Goal: Task Accomplishment & Management: Complete application form

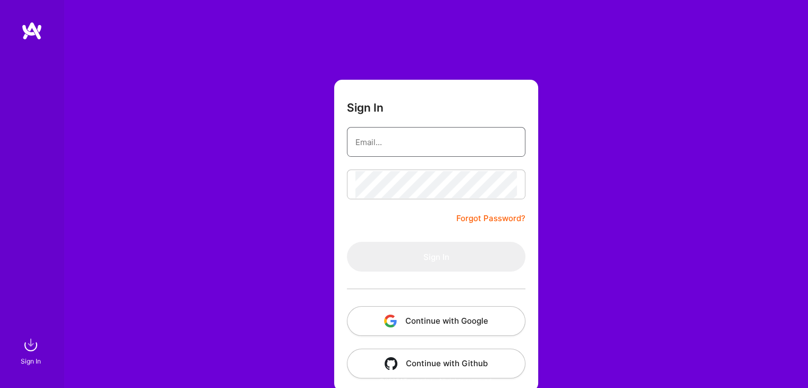
type input "[EMAIL_ADDRESS][DOMAIN_NAME]"
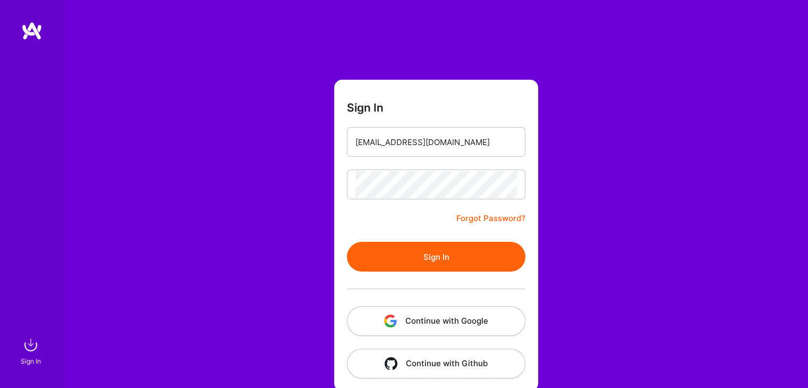
click at [375, 254] on button "Sign In" at bounding box center [436, 257] width 179 height 30
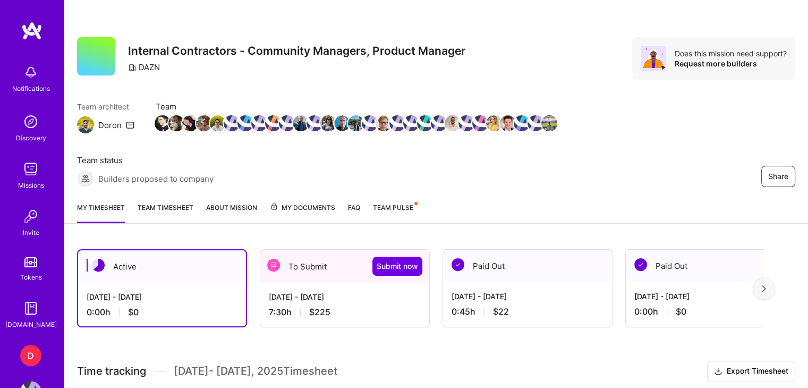
click at [304, 302] on div "[DATE] - [DATE] 7:30 h $225" at bounding box center [344, 305] width 169 height 44
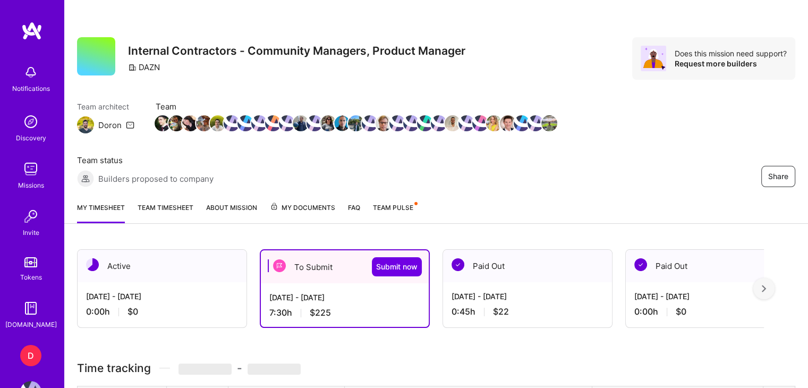
click at [302, 275] on div "To Submit Submit now" at bounding box center [345, 266] width 168 height 33
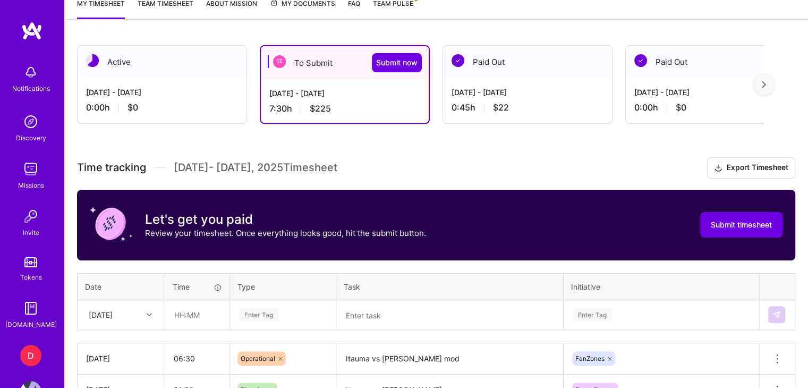
scroll to position [264, 0]
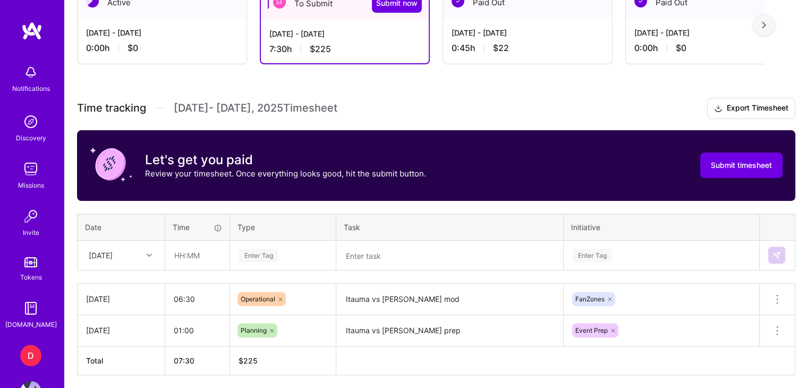
click at [128, 253] on div "[DATE]" at bounding box center [112, 256] width 59 height 18
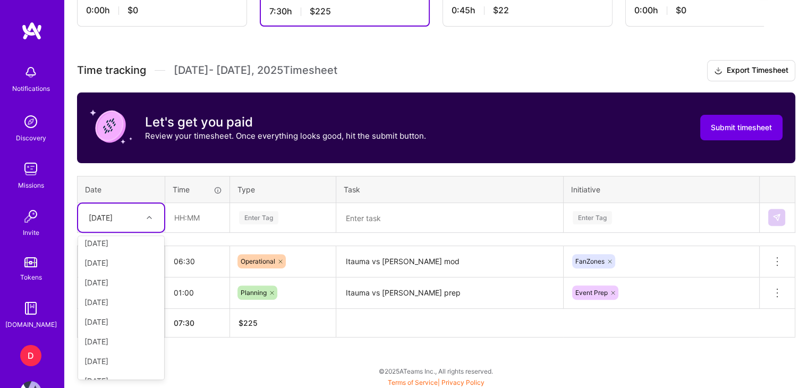
scroll to position [155, 0]
click at [113, 327] on div "[DATE]" at bounding box center [121, 329] width 86 height 20
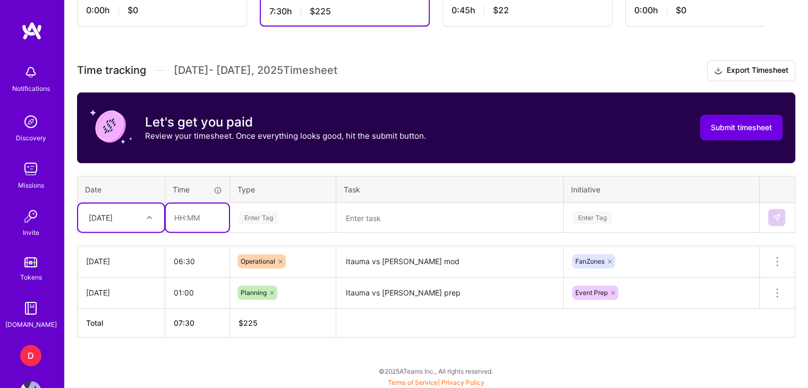
click at [182, 217] on input "text" at bounding box center [197, 218] width 63 height 28
type input "01:00"
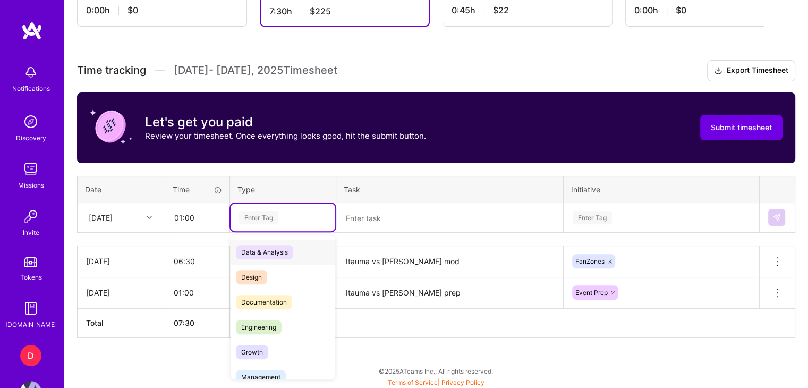
click at [255, 222] on div "Enter Tag" at bounding box center [258, 217] width 39 height 16
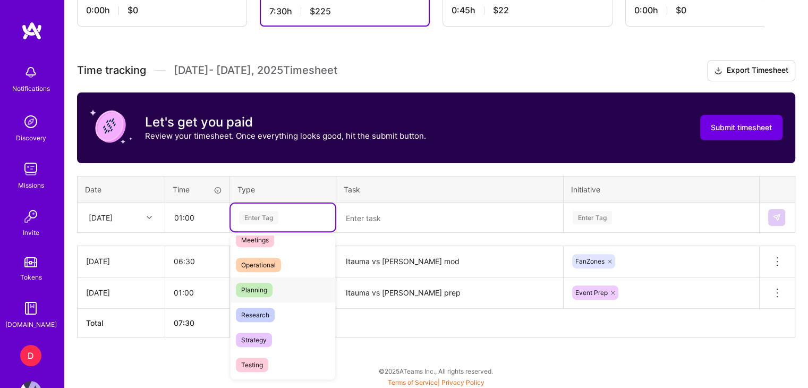
scroll to position [197, 0]
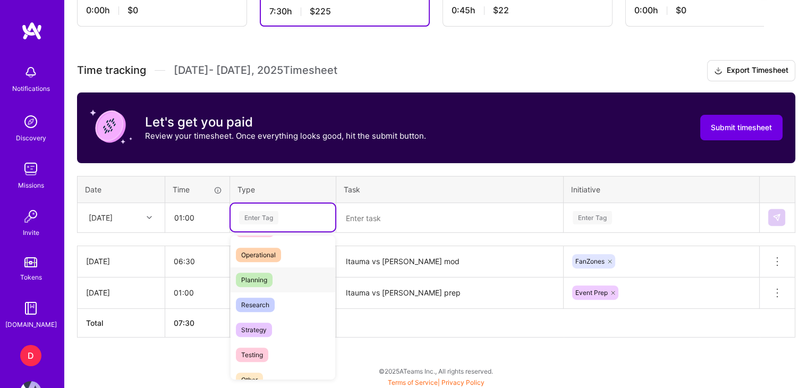
click at [259, 283] on span "Planning" at bounding box center [254, 280] width 37 height 14
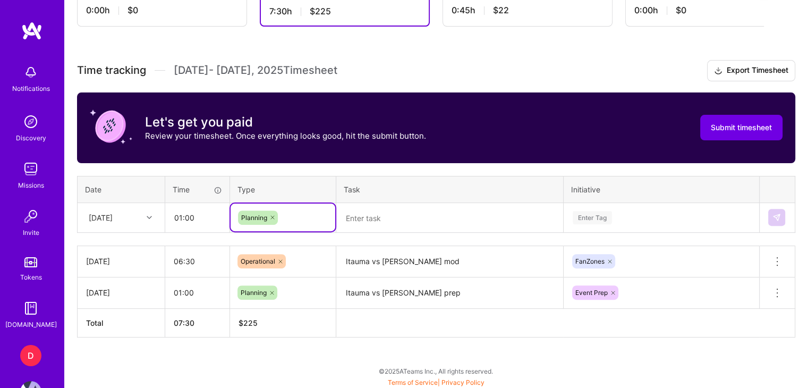
click at [391, 211] on textarea at bounding box center [449, 218] width 225 height 28
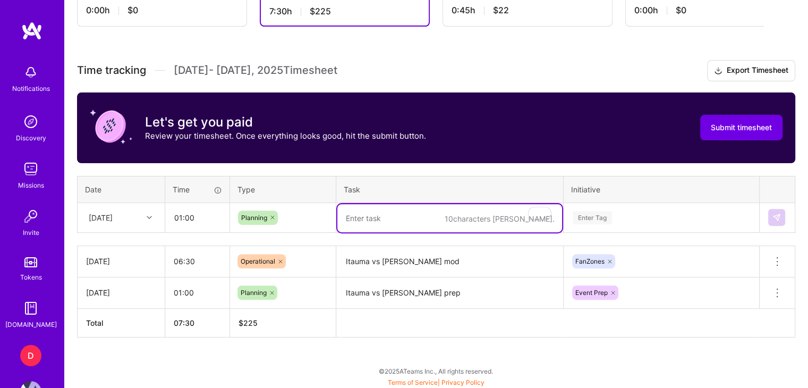
type textarea "M"
click at [371, 216] on textarea "Misfits Series 22 Prep" at bounding box center [449, 218] width 225 height 28
type textarea "Misfits X Series 22 Prep"
click at [594, 216] on div "Enter Tag" at bounding box center [661, 218] width 194 height 28
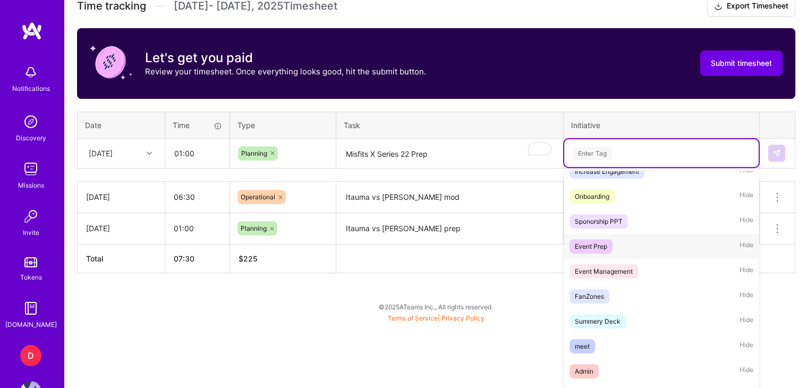
scroll to position [247, 0]
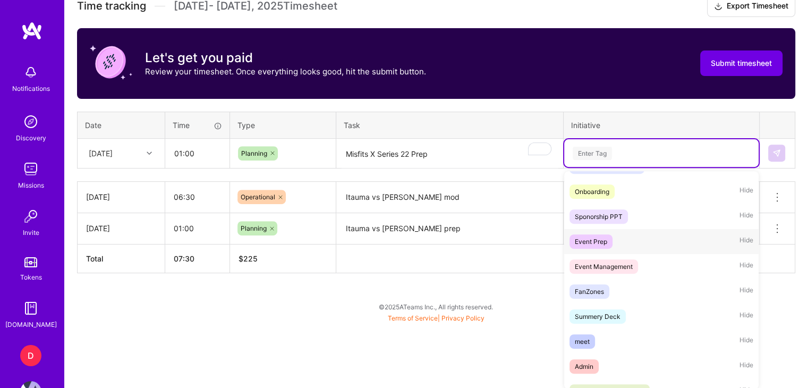
click at [598, 247] on div "Event Prep" at bounding box center [591, 241] width 32 height 11
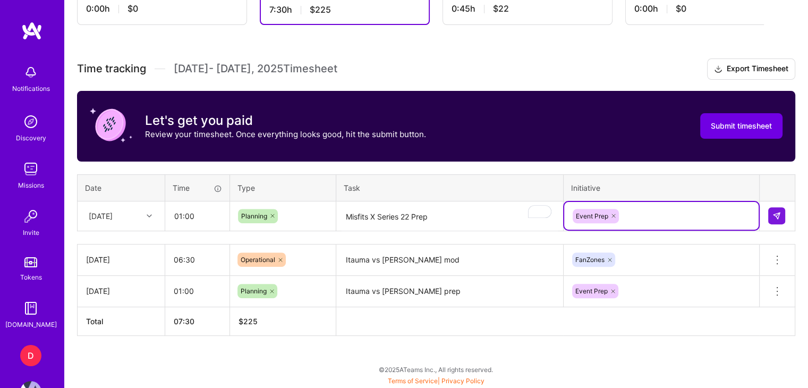
scroll to position [301, 0]
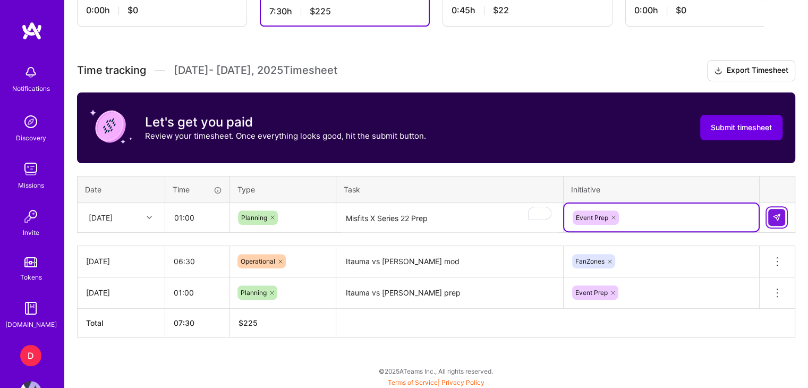
click at [776, 217] on img at bounding box center [777, 217] width 9 height 9
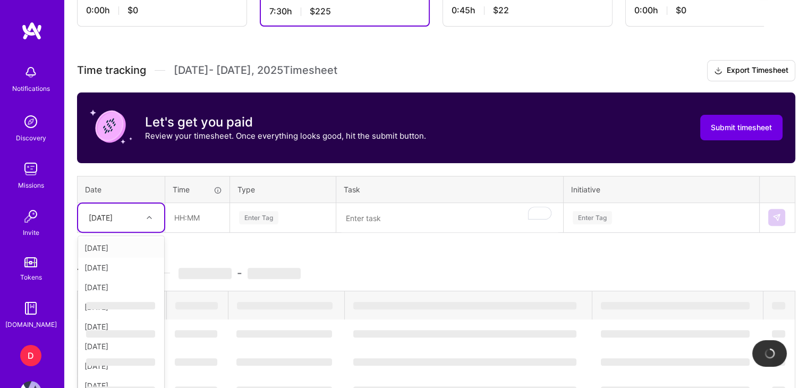
click at [123, 224] on div "[DATE]" at bounding box center [121, 218] width 86 height 28
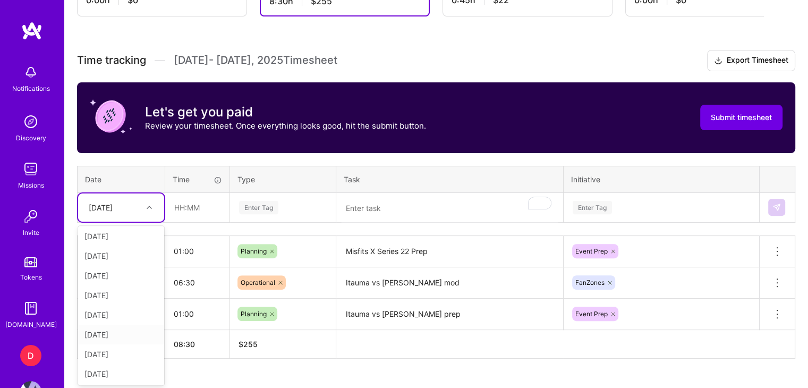
scroll to position [140, 0]
click at [115, 353] on div "[DATE]" at bounding box center [121, 354] width 86 height 20
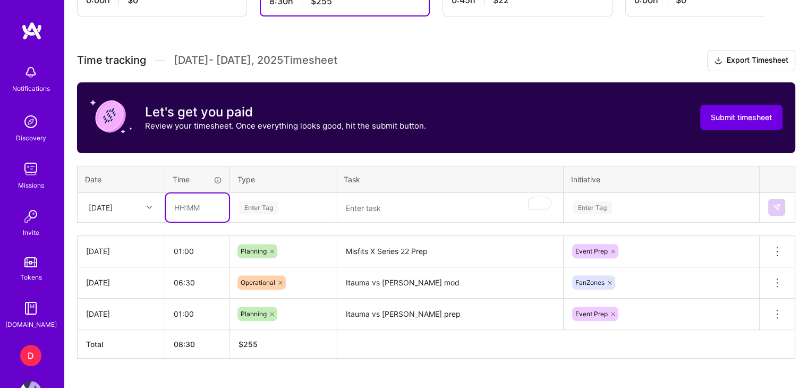
click at [190, 202] on input "text" at bounding box center [197, 207] width 63 height 28
type input "0"
type input "07:00"
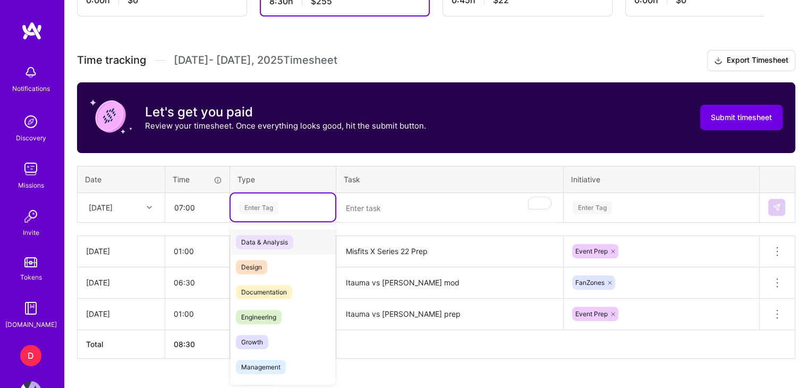
click at [264, 207] on div "Enter Tag" at bounding box center [258, 207] width 39 height 16
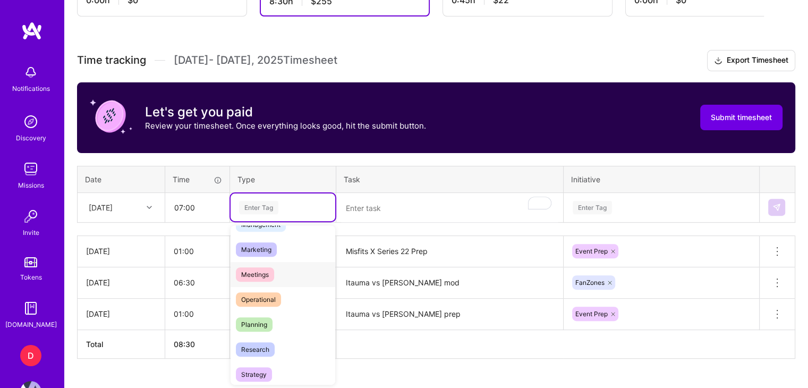
scroll to position [150, 0]
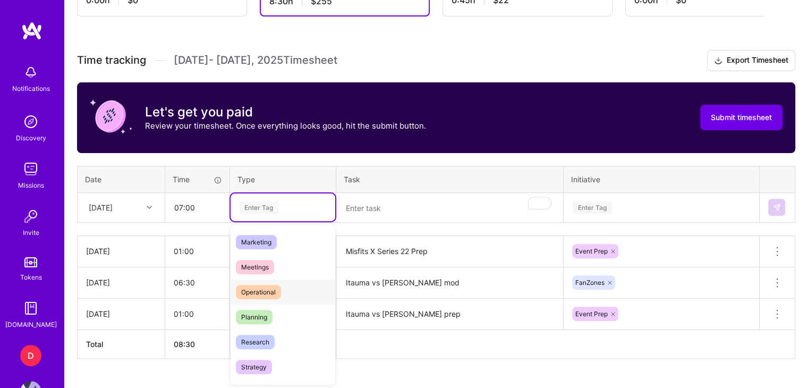
click at [278, 290] on span "Operational" at bounding box center [258, 292] width 45 height 14
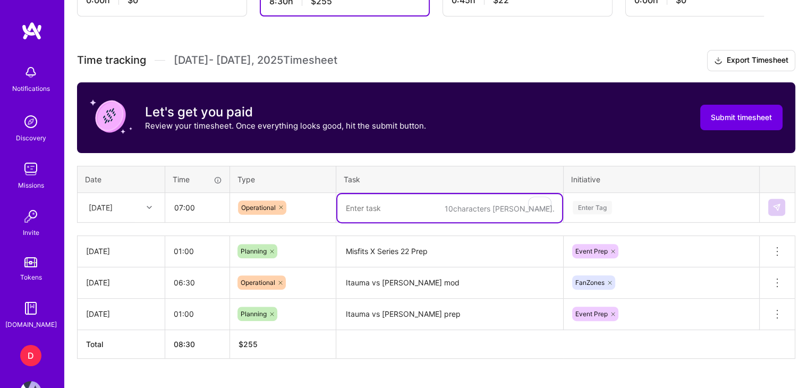
click at [370, 209] on textarea "To enrich screen reader interactions, please activate Accessibility in Grammarl…" at bounding box center [449, 208] width 225 height 28
type textarea "M"
type textarea "m"
type textarea "Misfits X Series 22"
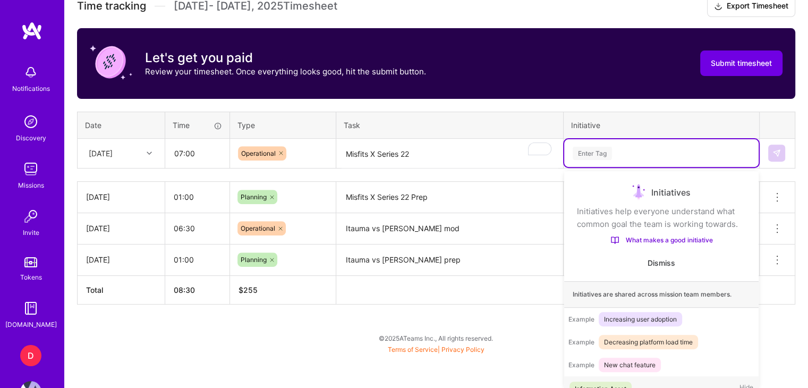
scroll to position [33, 0]
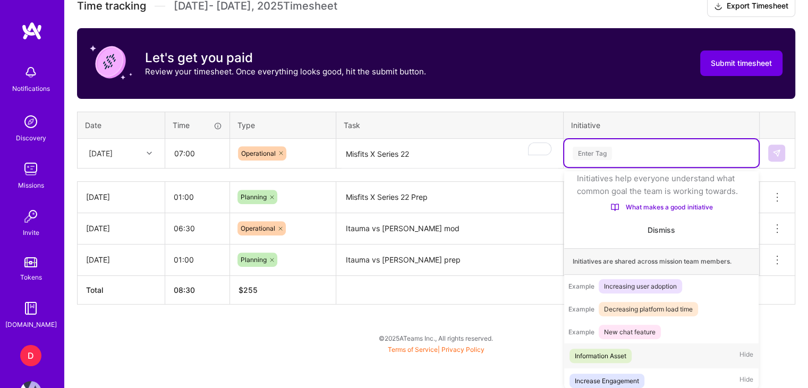
click at [601, 167] on div "option Event Prep, selected. option Information Asset focused, 1 of 31. 31 resu…" at bounding box center [661, 153] width 194 height 28
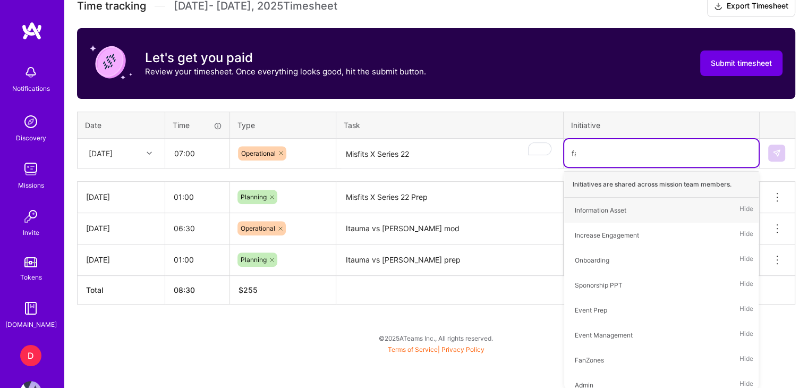
type input "fan"
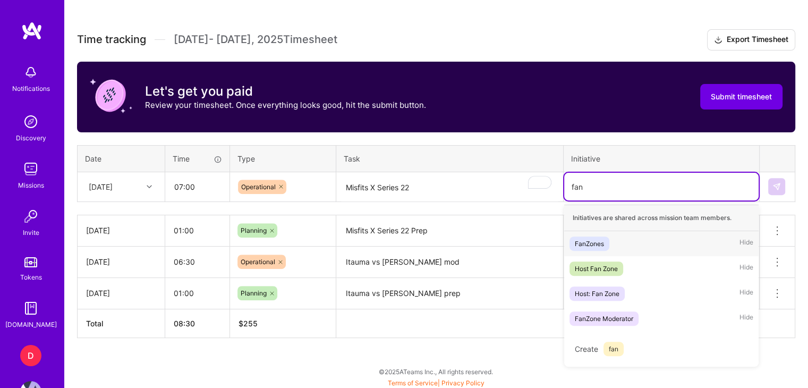
click at [613, 244] on div "FanZones Hide" at bounding box center [661, 243] width 194 height 25
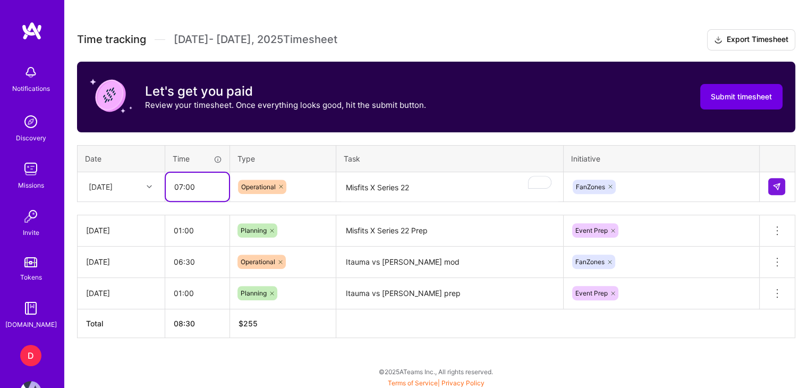
click at [203, 150] on table "Date Time Type Task Initiative [DATE] 07:00 Operational Misfits X Series 22 Fan…" at bounding box center [436, 173] width 718 height 57
type input "07:15"
click at [777, 187] on img at bounding box center [777, 186] width 9 height 9
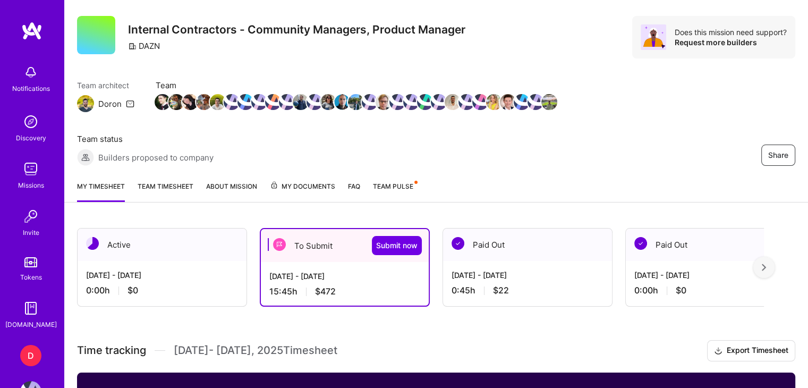
scroll to position [13, 0]
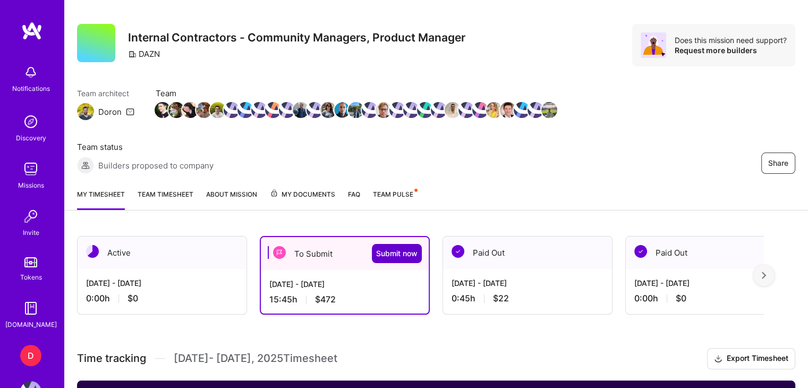
click at [400, 249] on span "Submit now" at bounding box center [396, 253] width 41 height 11
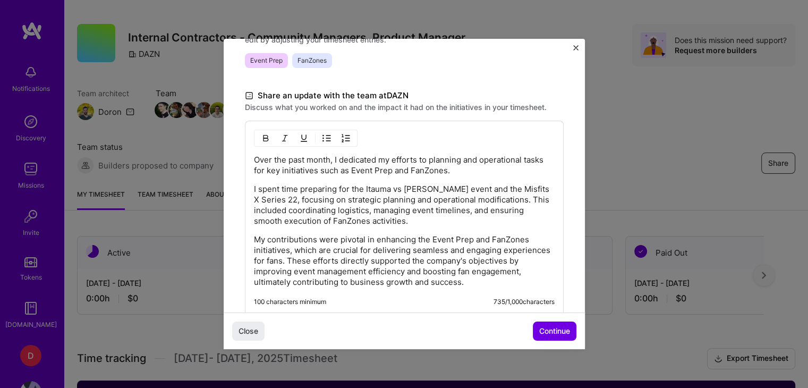
scroll to position [281, 0]
drag, startPoint x: 254, startPoint y: 156, endPoint x: 525, endPoint y: 350, distance: 333.2
click at [525, 350] on div "Demo day Take a moment to reflect on what you've built over the last two weeks …" at bounding box center [404, 194] width 808 height 388
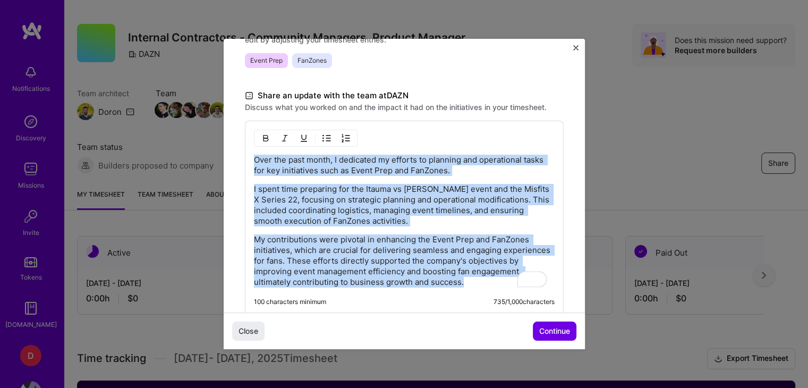
drag, startPoint x: 518, startPoint y: 283, endPoint x: 221, endPoint y: 137, distance: 331.0
click at [221, 137] on div "Demo day Take a moment to reflect on what you've built over the last two weeks …" at bounding box center [404, 194] width 808 height 388
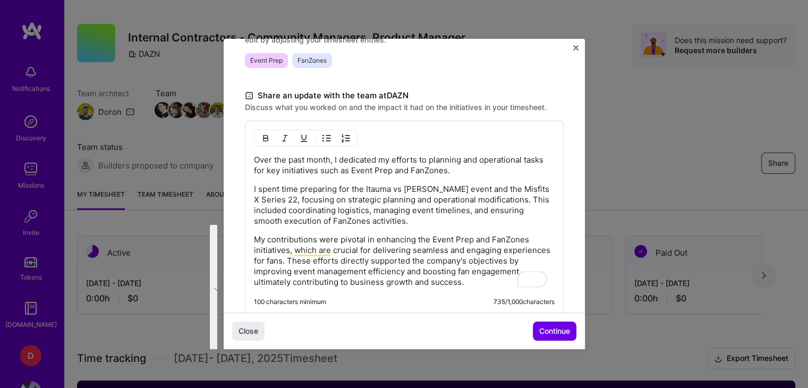
scroll to position [210, 0]
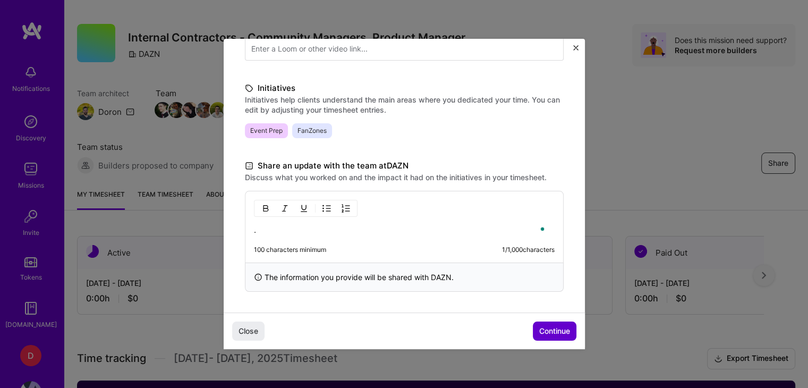
click at [567, 333] on span "Continue" at bounding box center [554, 331] width 31 height 11
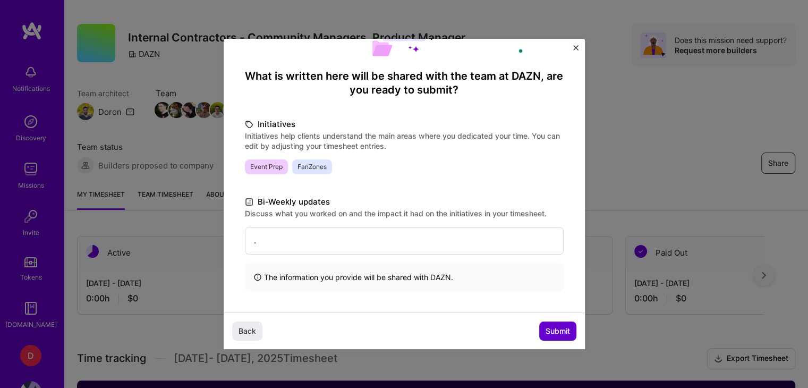
click at [559, 330] on span "Submit" at bounding box center [558, 331] width 24 height 11
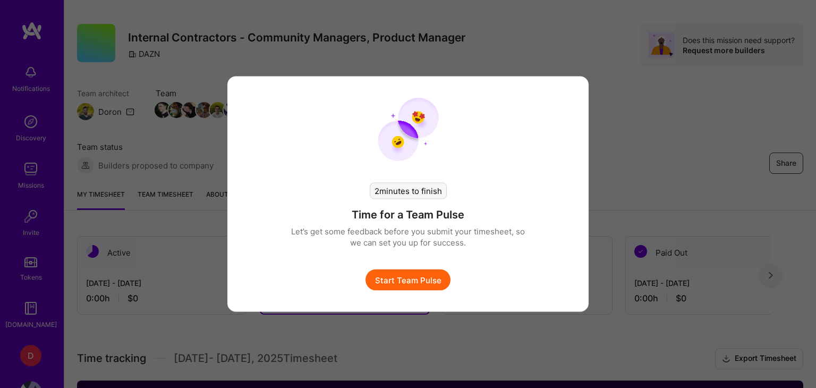
click at [412, 285] on button "Start Team Pulse" at bounding box center [408, 279] width 85 height 21
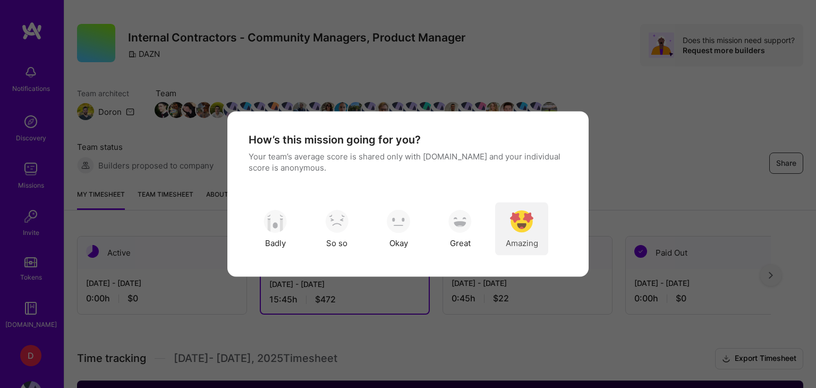
click at [538, 226] on div "Amazing" at bounding box center [521, 228] width 53 height 53
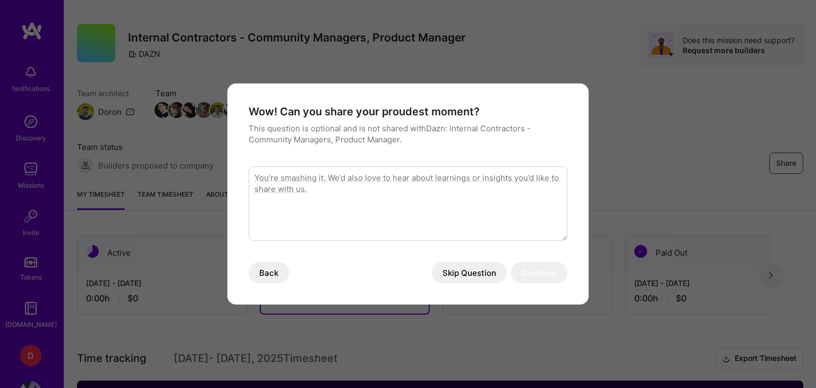
click at [485, 274] on button "Skip Question" at bounding box center [469, 272] width 75 height 21
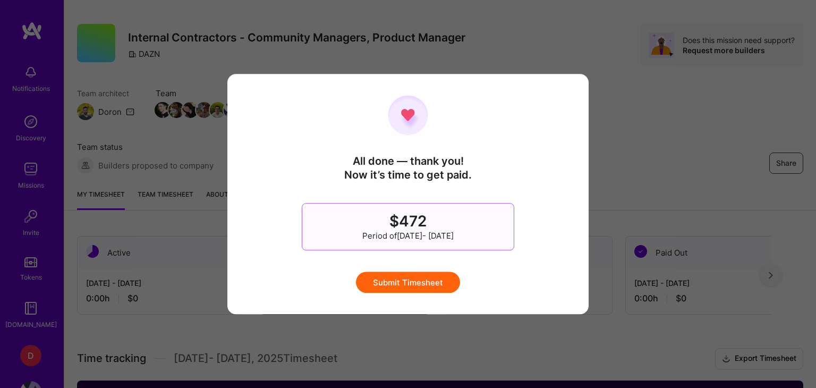
click at [433, 283] on button "Submit Timesheet" at bounding box center [408, 282] width 104 height 21
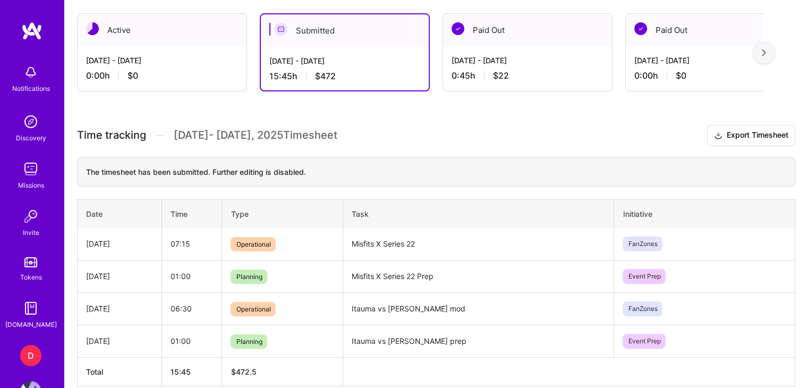
scroll to position [0, 0]
